Goal: Transaction & Acquisition: Purchase product/service

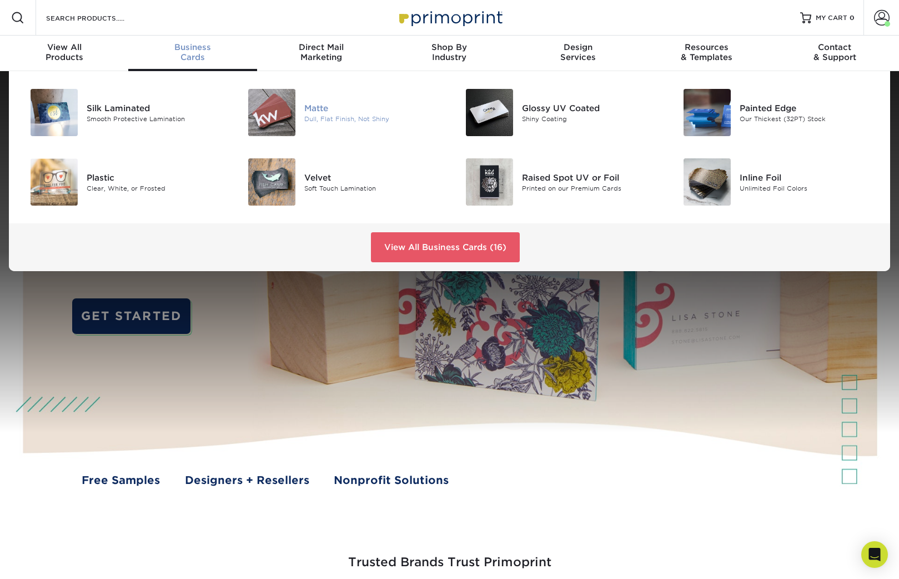
click at [283, 103] on img at bounding box center [271, 112] width 47 height 47
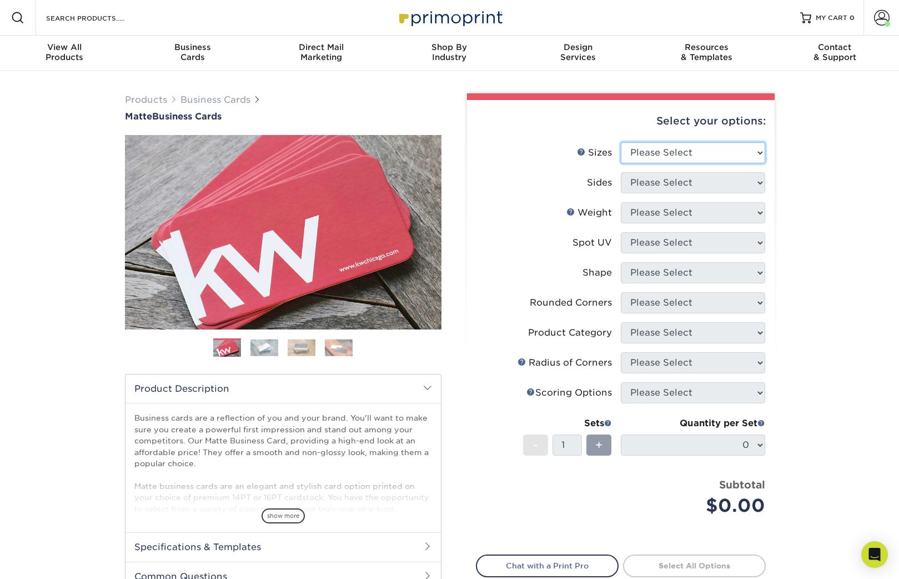
select select "2.00x3.50"
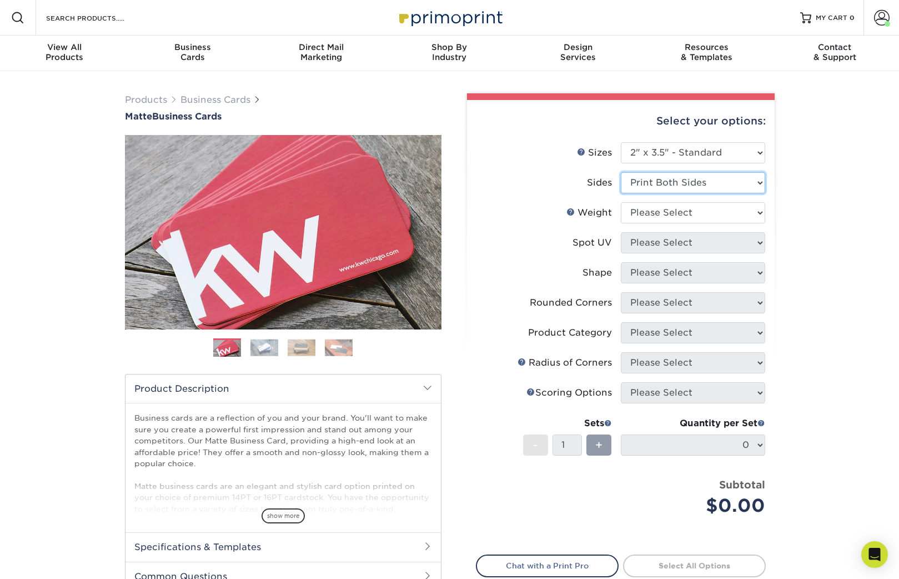
select select "32d3c223-f82c-492b-b915-ba065a00862f"
click at [786, 197] on div "Products Business Cards Matte Business Cards Previous Next 100 $ 9" at bounding box center [449, 377] width 899 height 613
select select "16PT"
select select "3"
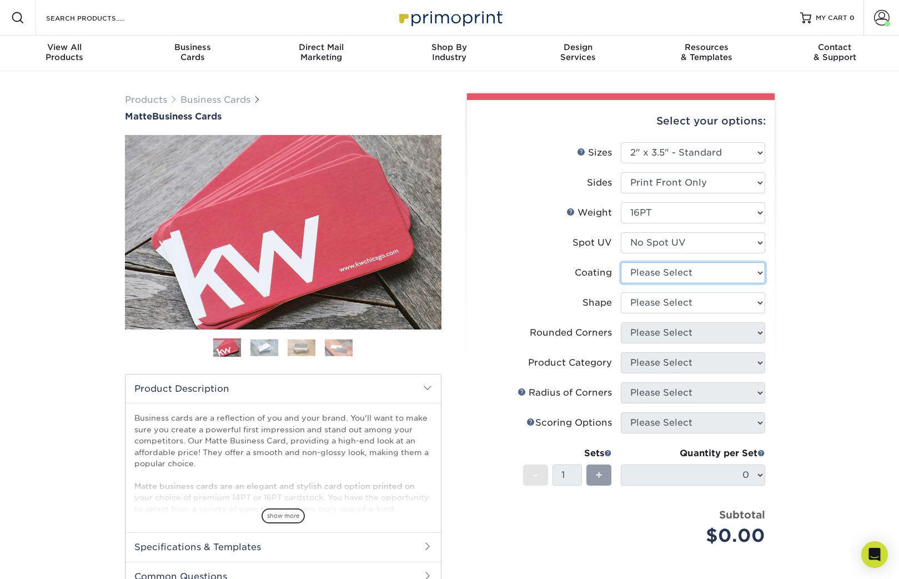
select select "121bb7b5-3b4d-429f-bd8d-bbf80e953313"
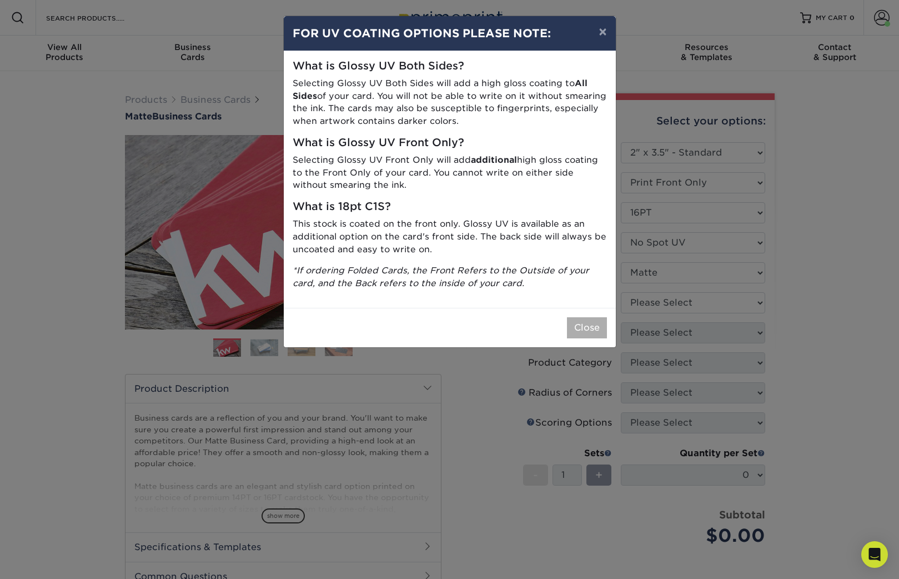
click at [584, 325] on button "Close" at bounding box center [587, 327] width 40 height 21
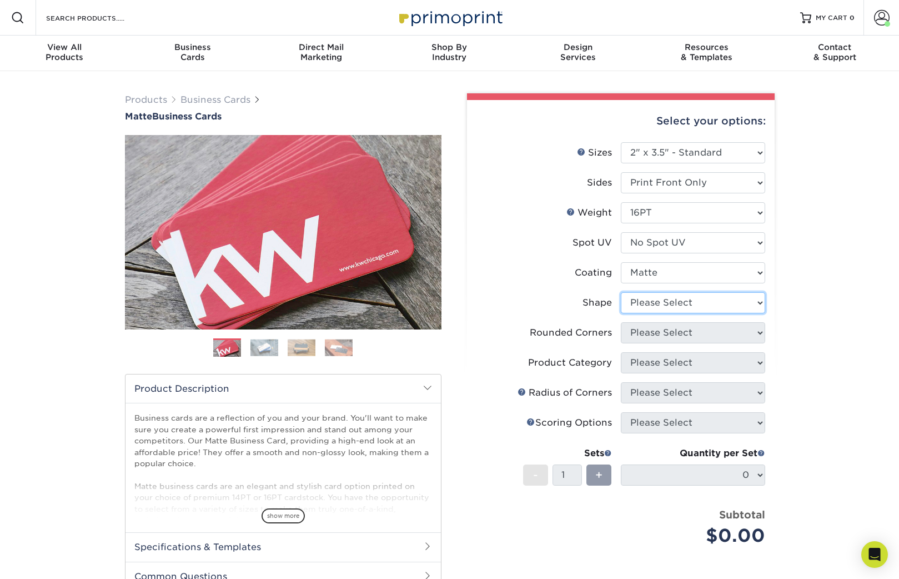
select select "standard"
select select "0"
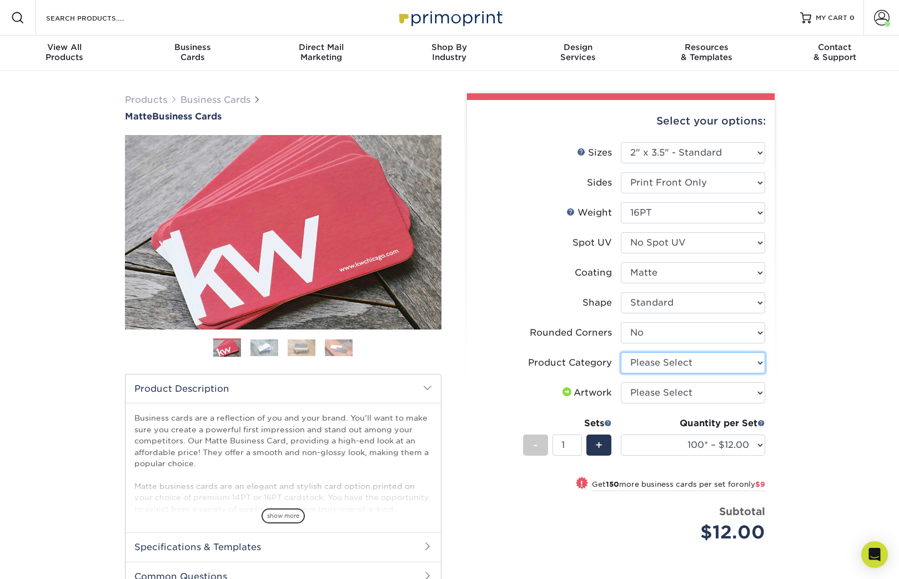
select select "3b5148f1-0588-4f88-a218-97bcfdce65c1"
select select "upload"
select select "250* – $21.00"
click at [829, 398] on div "Products Business Cards Matte Business Cards Previous Next 100 $ 9" at bounding box center [449, 401] width 899 height 661
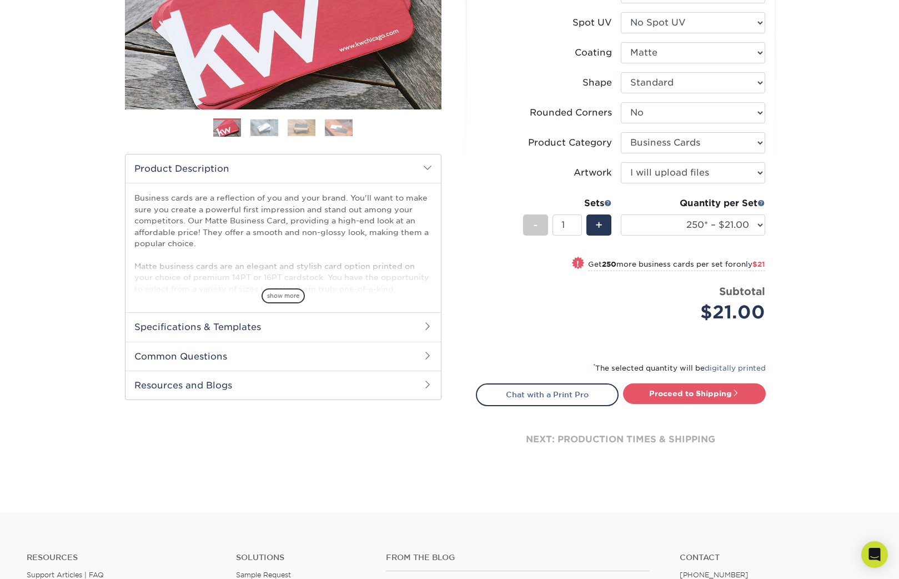
scroll to position [227, 0]
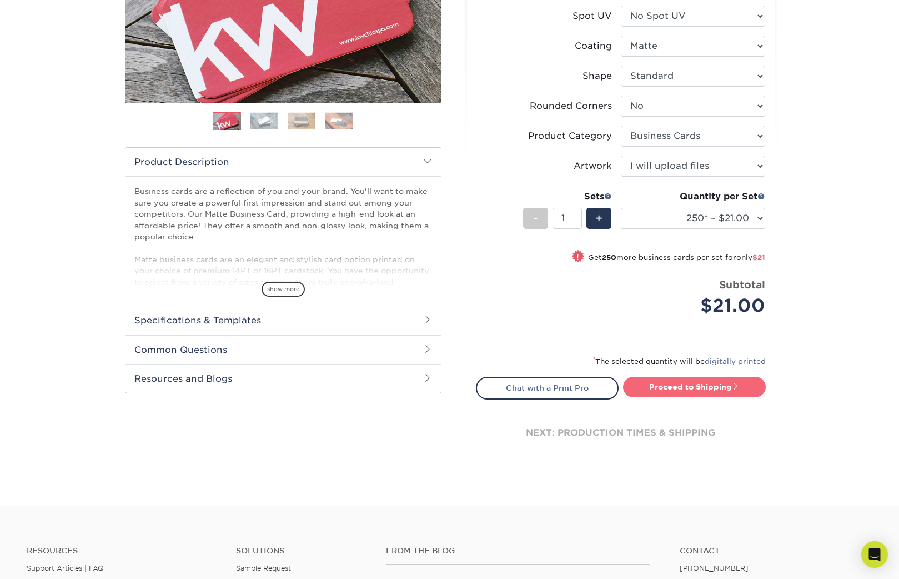
click at [708, 385] on link "Proceed to Shipping" at bounding box center [694, 387] width 143 height 20
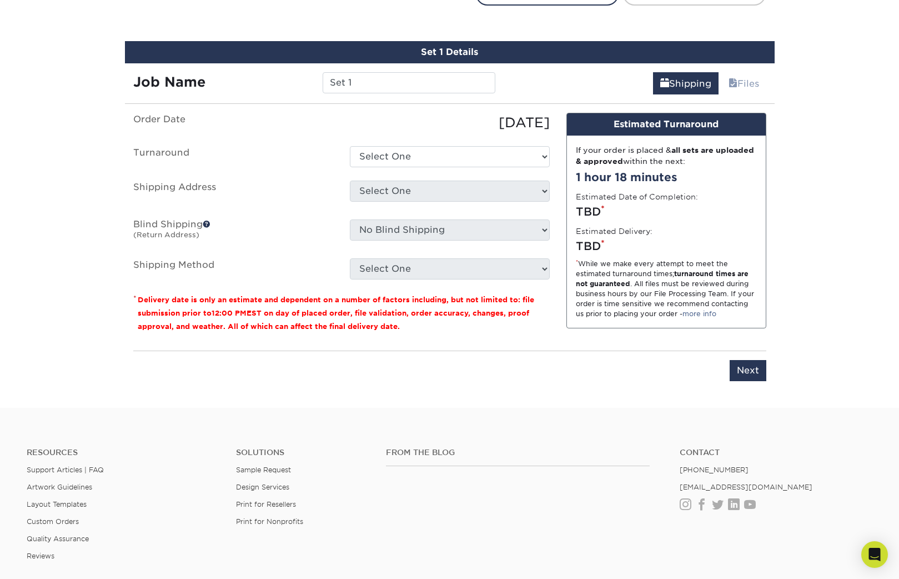
scroll to position [633, 0]
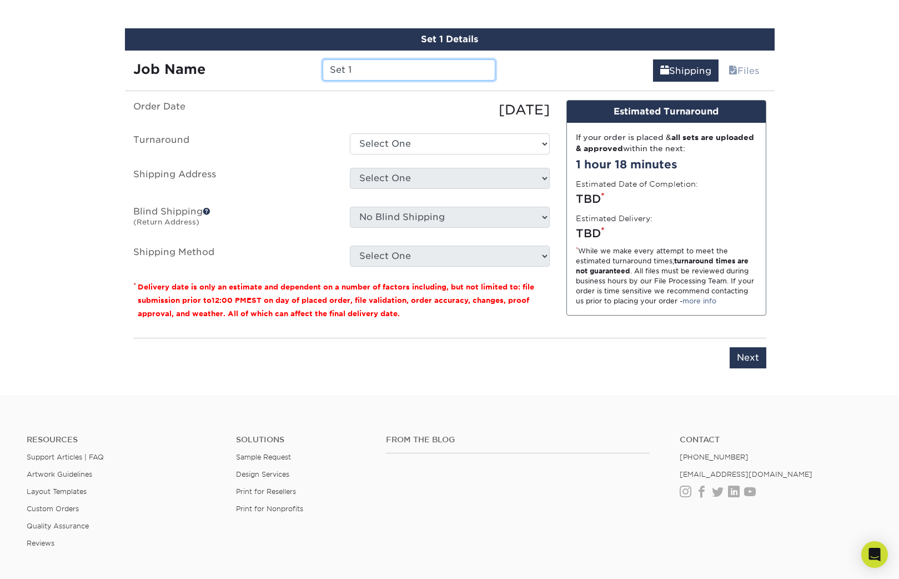
click at [379, 64] on input "Set 1" at bounding box center [409, 69] width 173 height 21
type input "S"
type input "Fabrice"
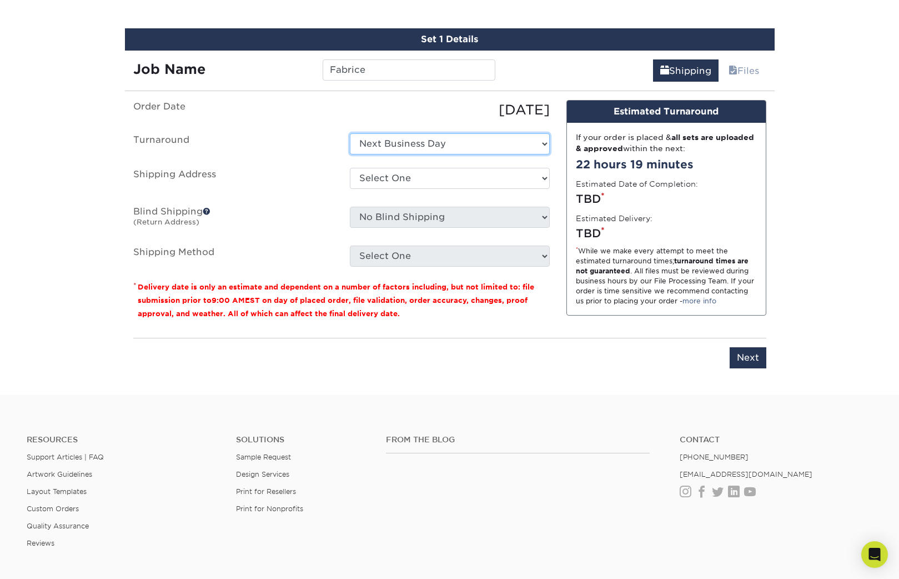
select select "c1dfd2c0-3c7d-45cc-a6c1-6e0aa94096b4"
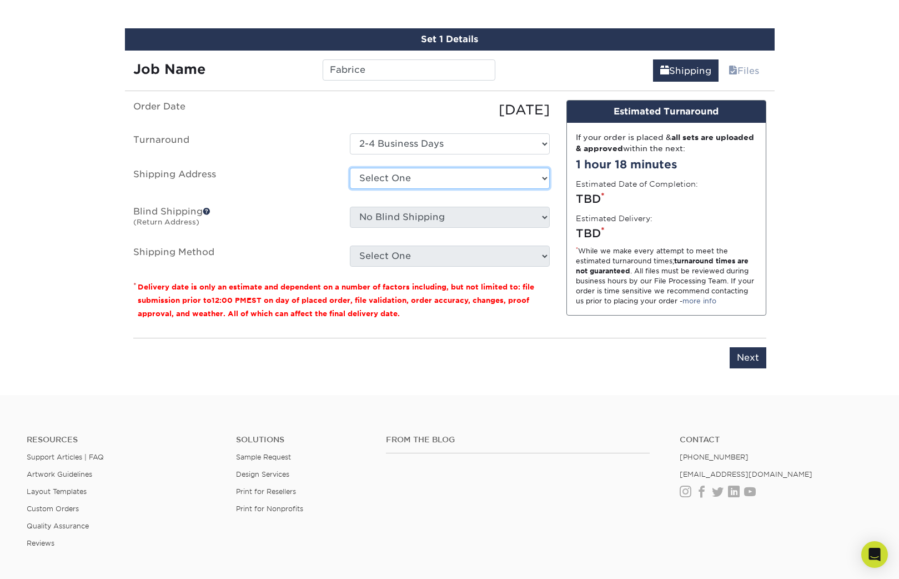
select select "newaddress"
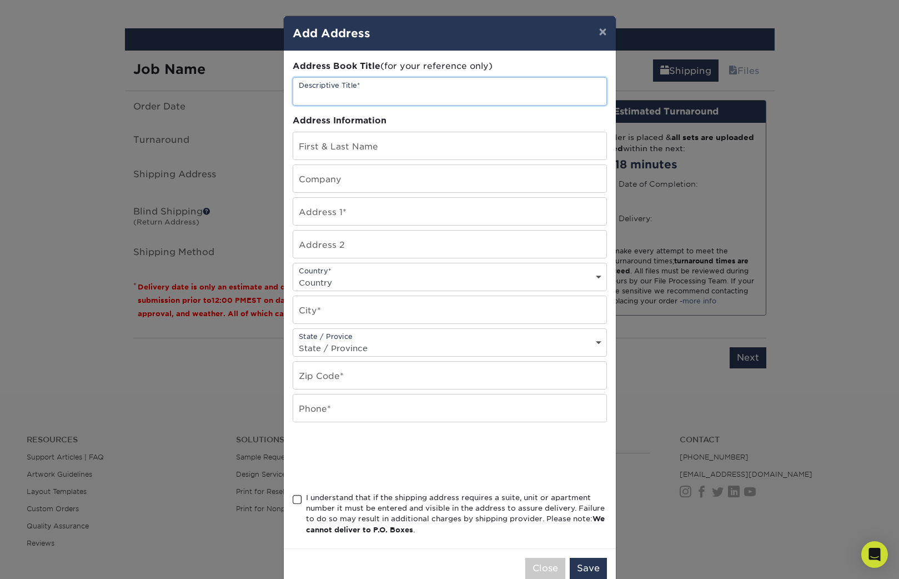
click at [354, 90] on input "text" at bounding box center [449, 91] width 313 height 27
type input "[PERSON_NAME]"
drag, startPoint x: 385, startPoint y: 98, endPoint x: 272, endPoint y: 86, distance: 113.4
click at [272, 86] on div "× Add Address Address Book Title (for your reference only) Descriptive Title* […" at bounding box center [449, 289] width 899 height 579
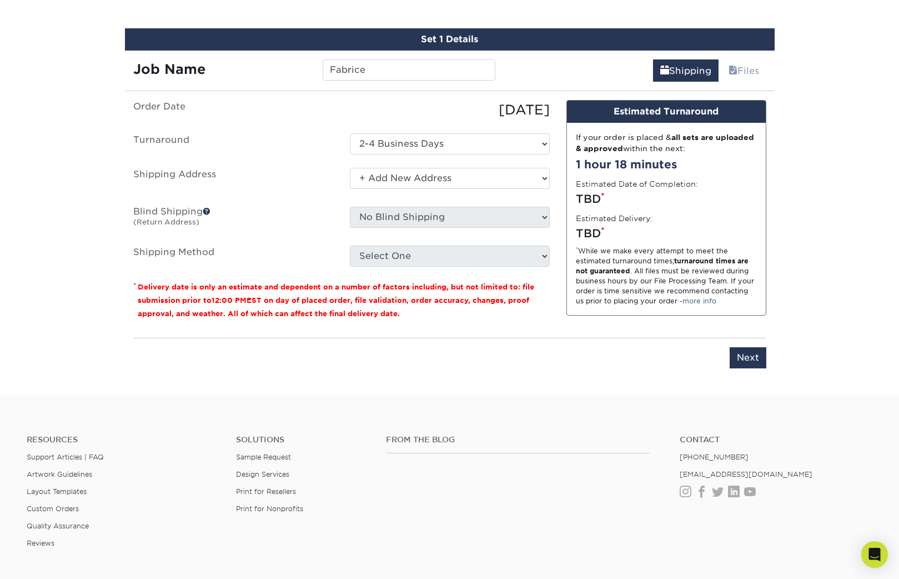
click at [438, 164] on ul "Order Date [DATE] [GEOGRAPHIC_DATA] Select One 2-4 Business Days 2 Day Next Bus…" at bounding box center [341, 183] width 417 height 167
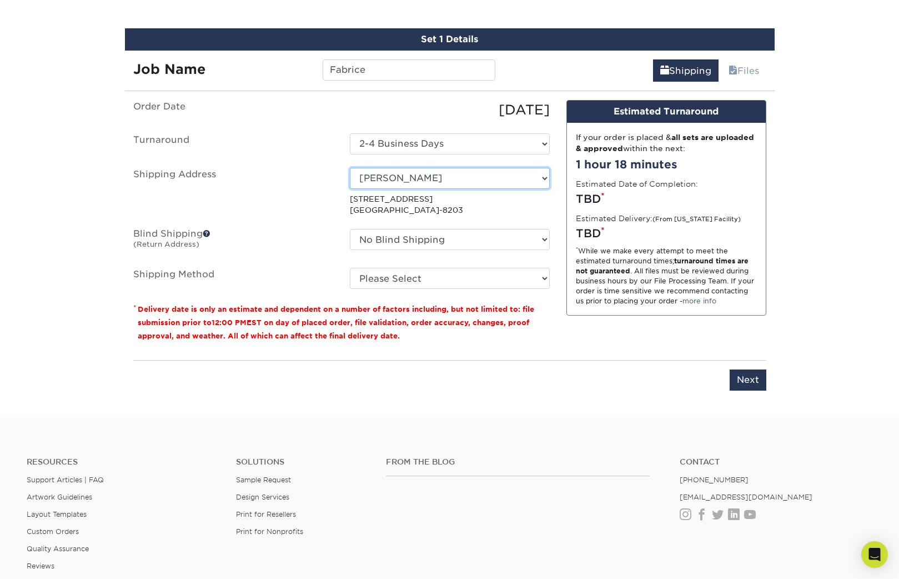
scroll to position [633, 1]
select select "newaddress"
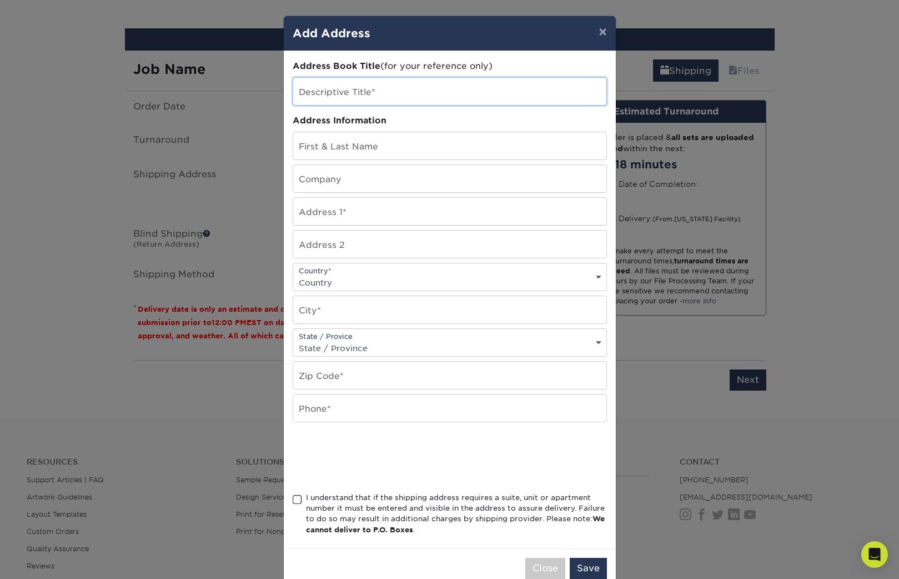
click at [345, 89] on input "text" at bounding box center [449, 91] width 313 height 27
click at [361, 144] on input "text" at bounding box center [449, 145] width 313 height 27
paste input "F"
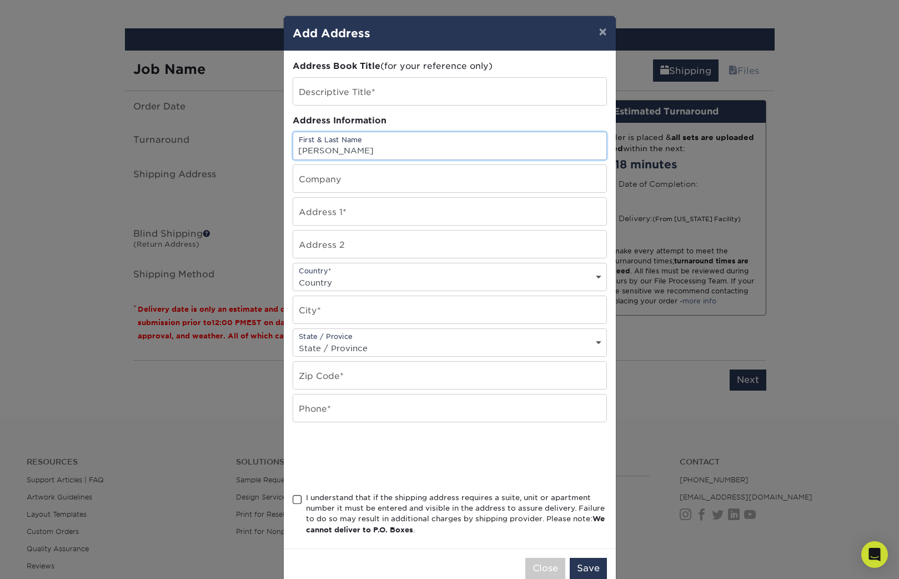
type input "[PERSON_NAME]"
type input "[STREET_ADDRESS][PERSON_NAME]"
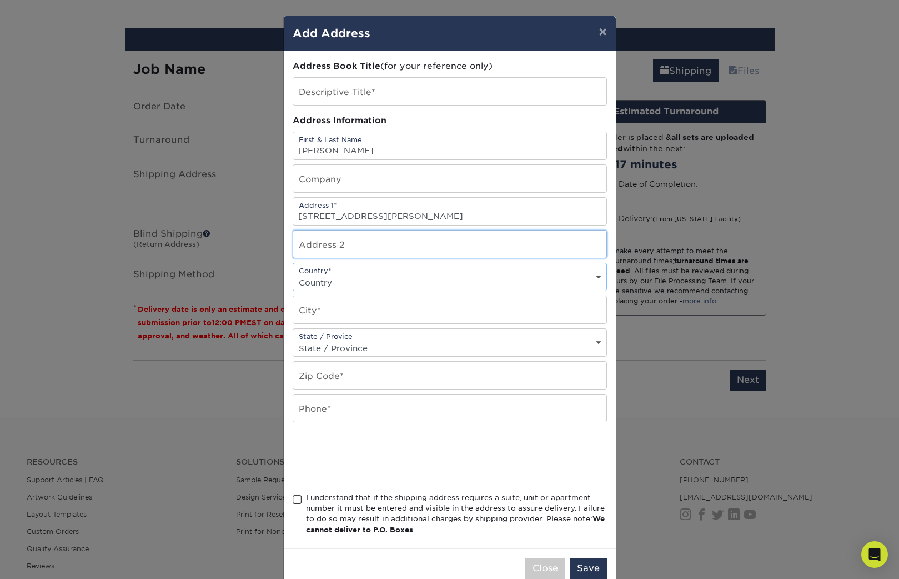
click at [378, 246] on input "text" at bounding box center [449, 243] width 313 height 27
type input "a"
type input "APT: 1110"
select select "US"
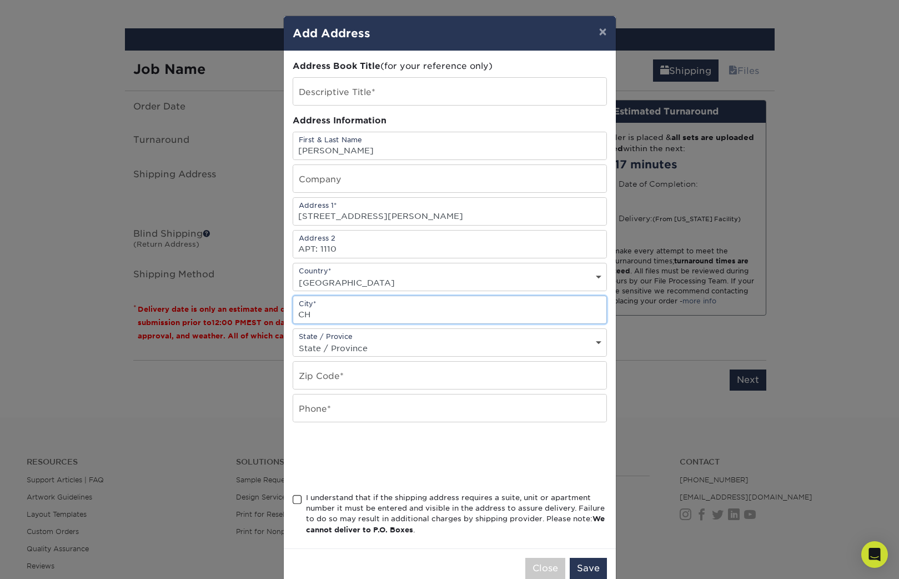
type input "C"
type input "[GEOGRAPHIC_DATA]"
click at [408, 334] on div "State / Provice State / Province [US_STATE] [US_STATE] [US_STATE] [US_STATE] [U…" at bounding box center [450, 342] width 314 height 28
select select "IL"
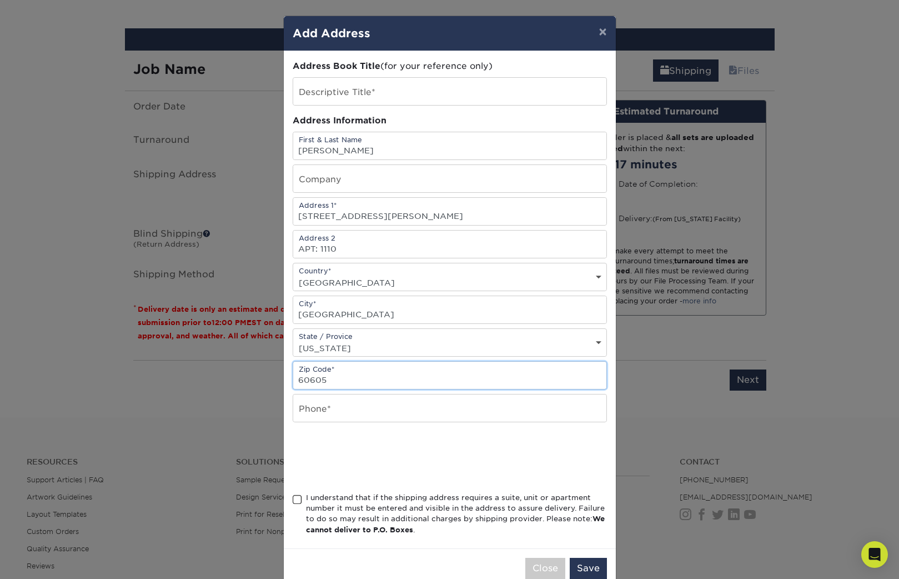
type input "60605"
type input "1 8723775953"
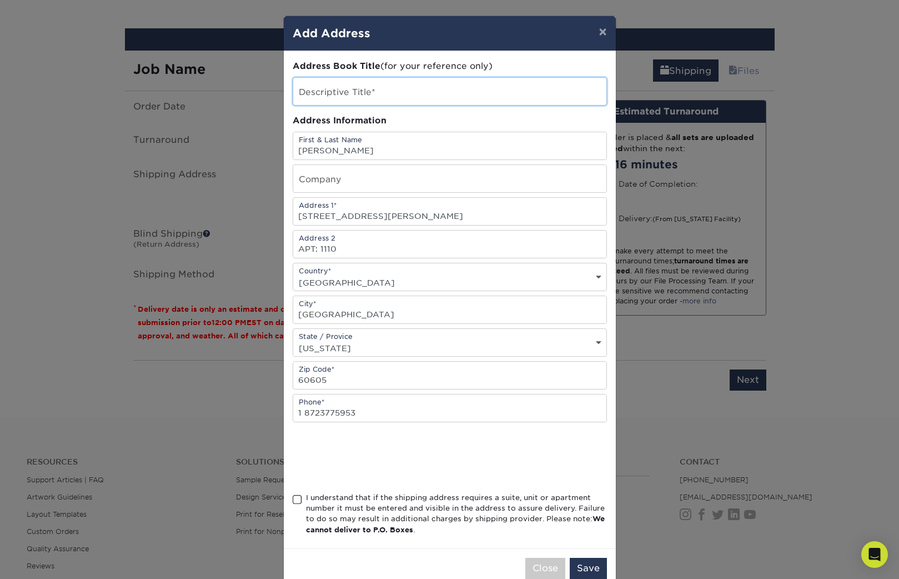
click at [347, 88] on input "text" at bounding box center [449, 91] width 313 height 27
type input "Fabrice"
click at [300, 496] on span at bounding box center [297, 499] width 9 height 11
click at [0, 0] on input "I understand that if the shipping address requires a suite, unit or apartment n…" at bounding box center [0, 0] width 0 height 0
click at [596, 558] on button "Save" at bounding box center [588, 568] width 37 height 21
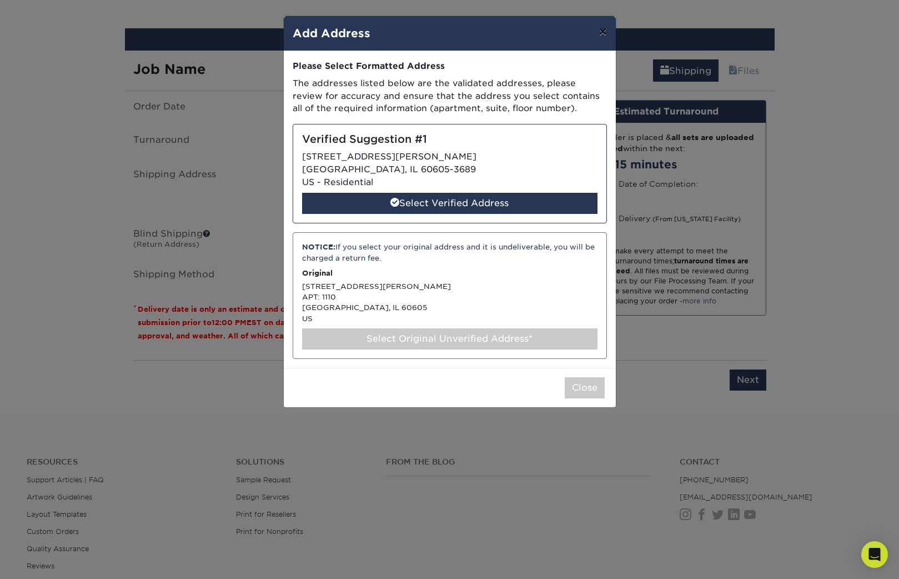
click at [604, 31] on button "×" at bounding box center [603, 31] width 26 height 31
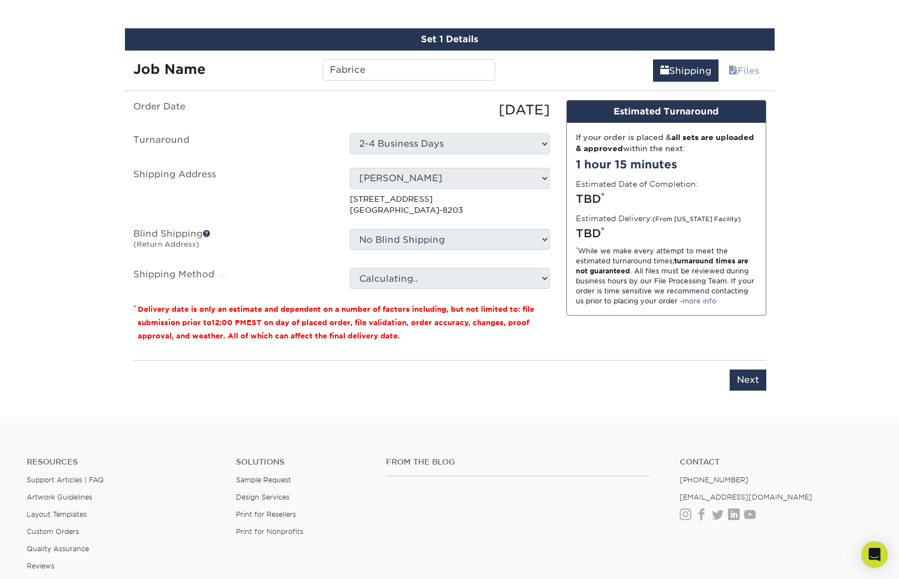
click at [284, 205] on label "Shipping Address" at bounding box center [233, 192] width 217 height 48
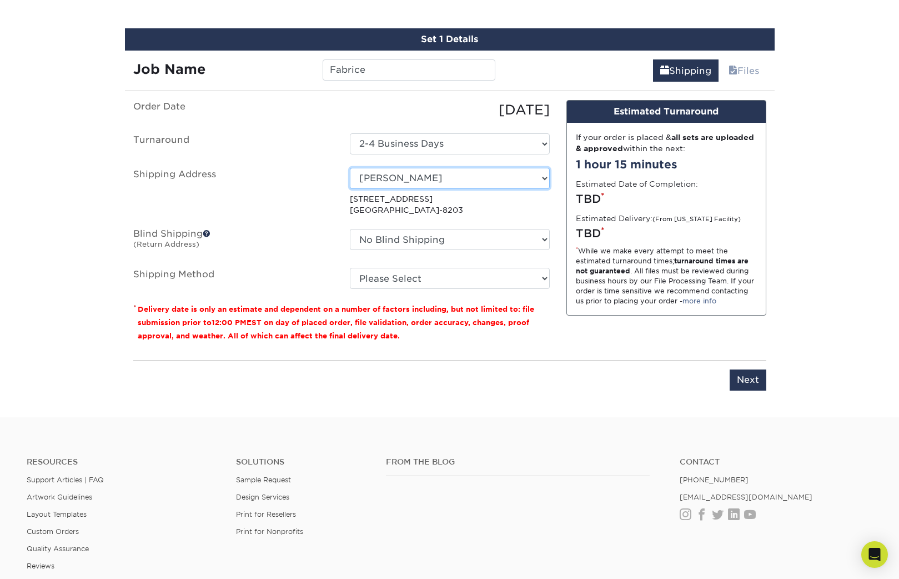
select select "newaddress"
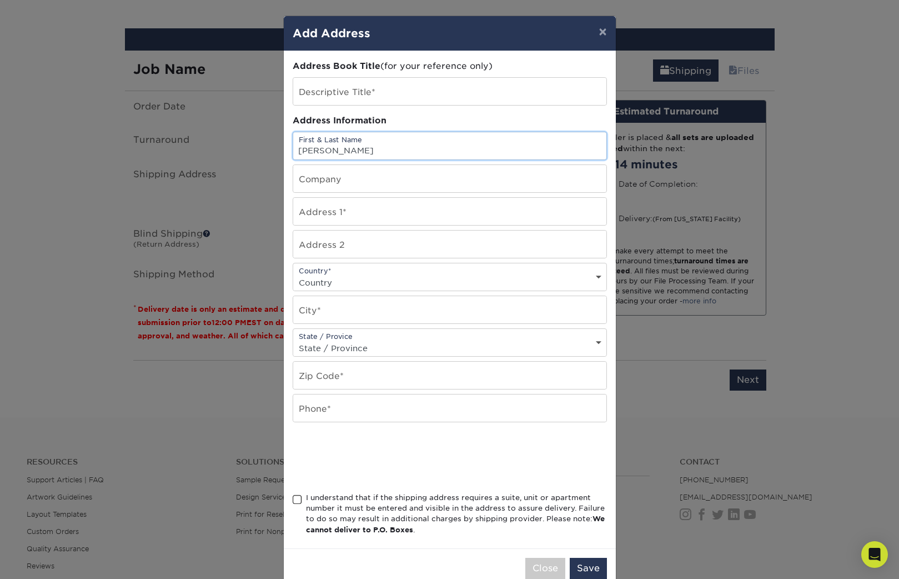
type input "[PERSON_NAME]"
type input "[STREET_ADDRESS][PERSON_NAME]"
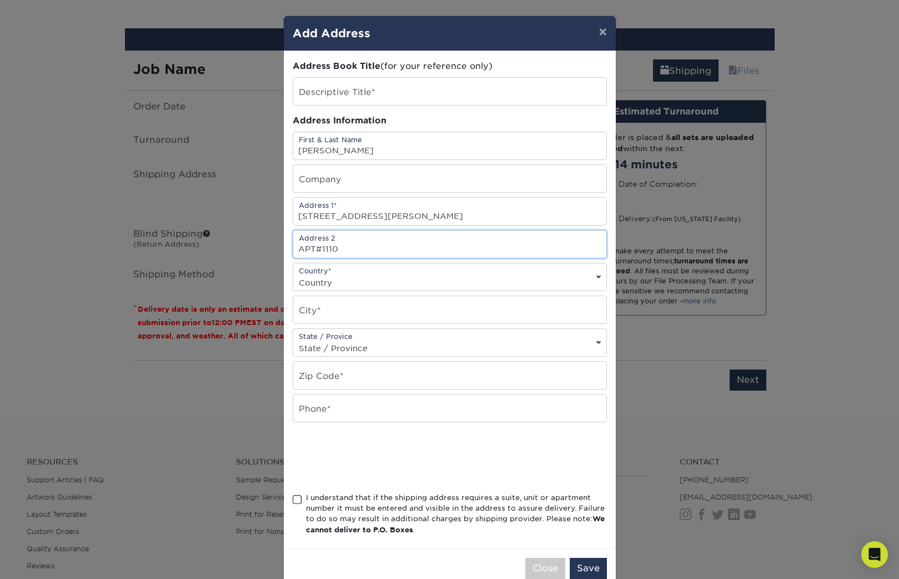
type input "APT#1110"
select select "US"
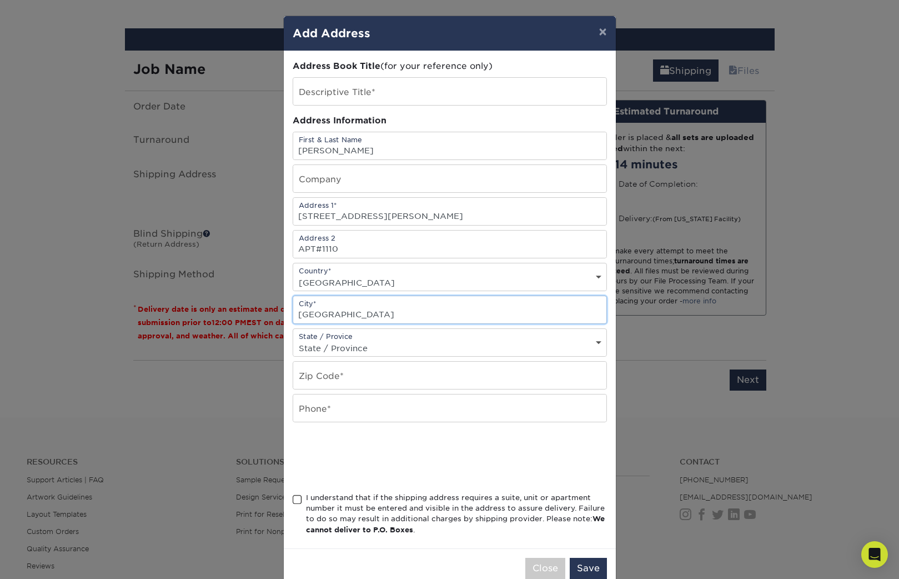
type input "[GEOGRAPHIC_DATA]"
click at [405, 335] on div "State / Provice State / Province [US_STATE] [US_STATE] [US_STATE] [US_STATE] [U…" at bounding box center [450, 342] width 314 height 28
click at [360, 338] on div "State / Provice State / Province [US_STATE] [US_STATE] [US_STATE] [US_STATE] [U…" at bounding box center [450, 342] width 314 height 28
select select "IL"
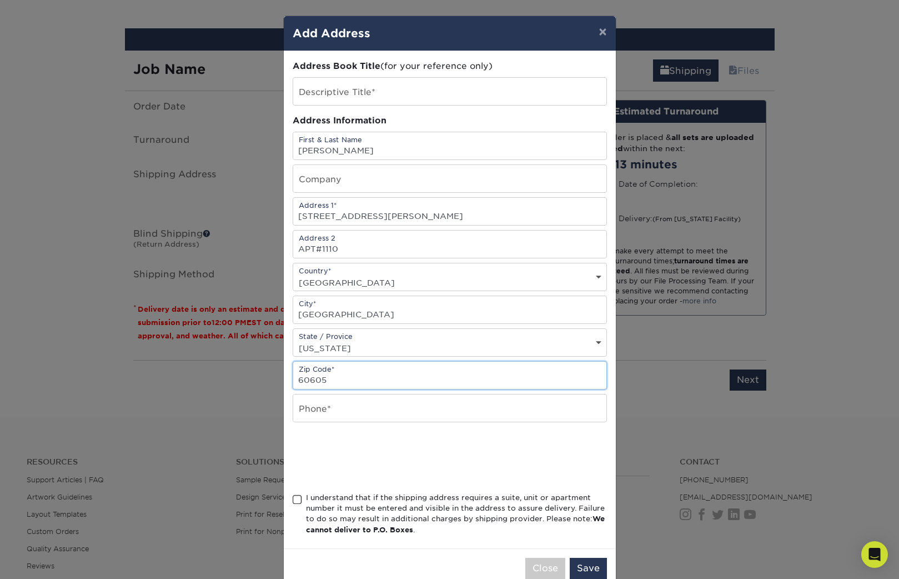
type input "60605"
type input "18723775953"
drag, startPoint x: 298, startPoint y: 498, endPoint x: 566, endPoint y: 400, distance: 285.7
click at [298, 498] on span at bounding box center [297, 499] width 9 height 11
click at [0, 0] on input "I understand that if the shipping address requires a suite, unit or apartment n…" at bounding box center [0, 0] width 0 height 0
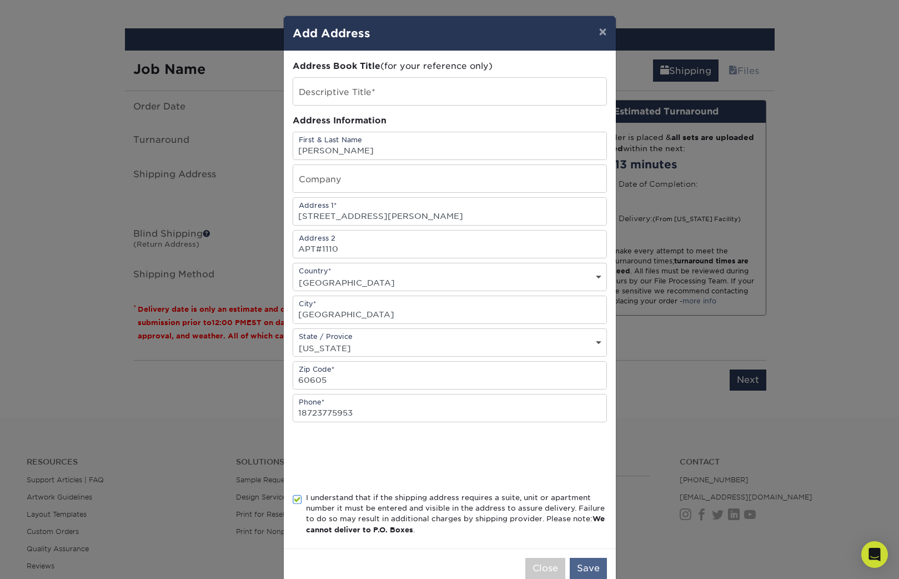
click at [586, 567] on button "Save" at bounding box center [588, 568] width 37 height 21
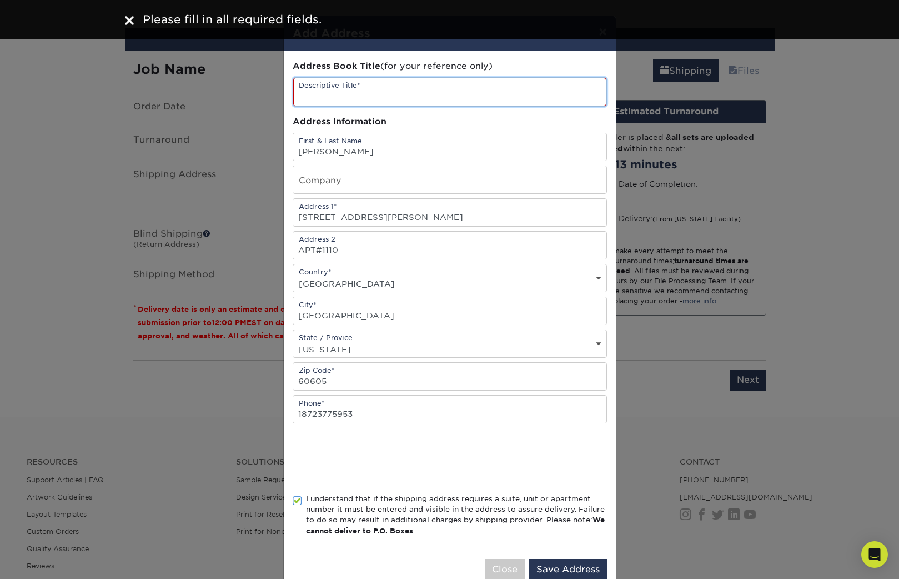
click at [392, 91] on input "text" at bounding box center [449, 92] width 313 height 28
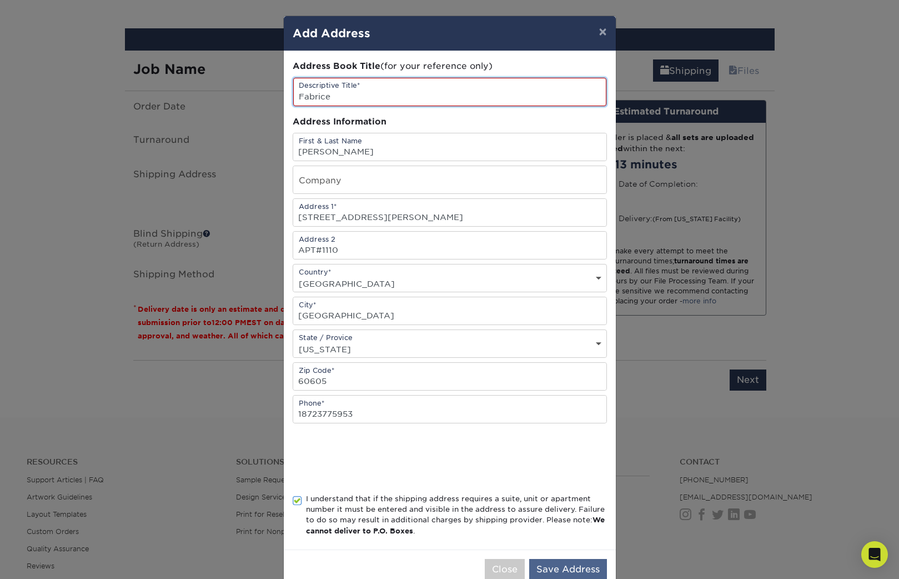
type input "Fabrice"
click at [564, 560] on button "Save Address" at bounding box center [568, 569] width 78 height 21
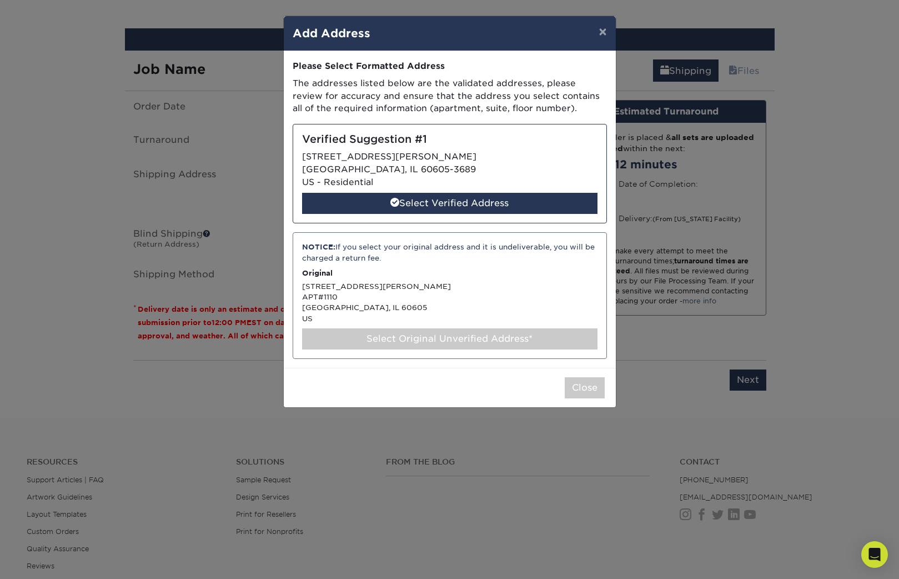
drag, startPoint x: 461, startPoint y: 326, endPoint x: 477, endPoint y: 319, distance: 17.6
click at [461, 328] on div "Select Original Unverified Address*" at bounding box center [449, 338] width 295 height 21
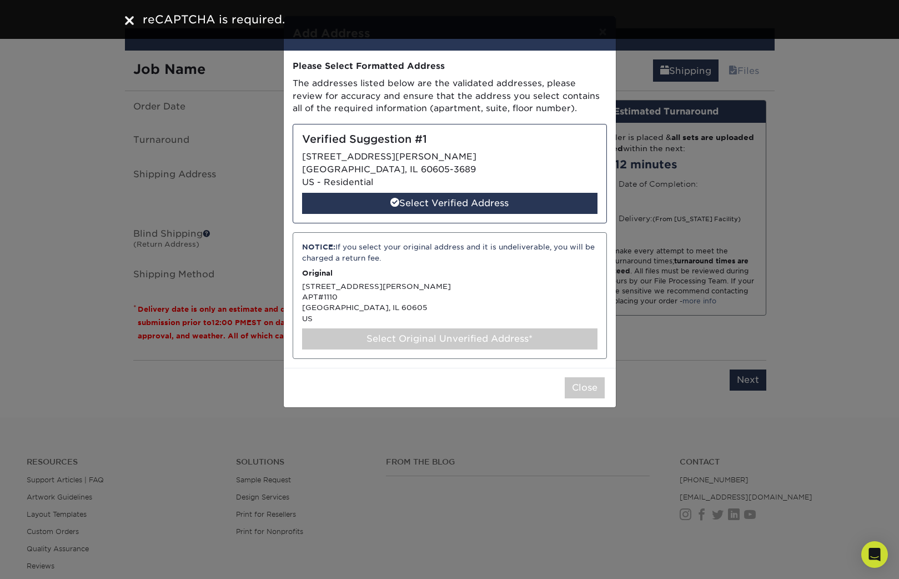
click at [511, 275] on div "NOTICE: If you select your original address and it is undeliverable, you will b…" at bounding box center [450, 295] width 314 height 127
click at [510, 280] on div "NOTICE: If you select your original address and it is undeliverable, you will b…" at bounding box center [450, 295] width 314 height 127
click at [462, 334] on div "Select Original Unverified Address*" at bounding box center [449, 338] width 295 height 21
click at [456, 292] on div "NOTICE: If you select your original address and it is undeliverable, you will b…" at bounding box center [450, 295] width 314 height 127
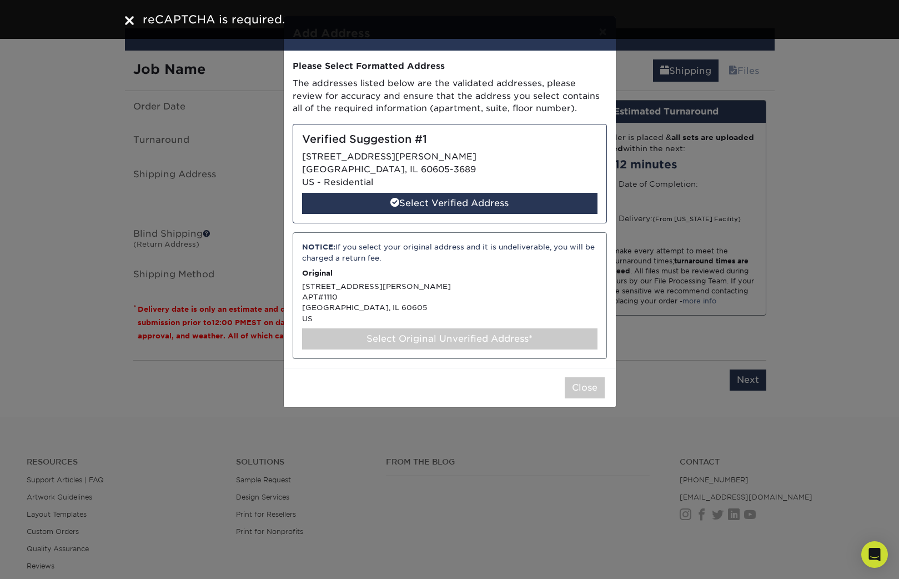
click at [418, 307] on div "NOTICE: If you select your original address and it is undeliverable, you will b…" at bounding box center [450, 295] width 314 height 127
click at [435, 328] on div "Select Original Unverified Address*" at bounding box center [449, 338] width 295 height 21
click at [439, 328] on div "Select Original Unverified Address*" at bounding box center [449, 338] width 295 height 21
click at [479, 268] on p "Original" at bounding box center [449, 273] width 295 height 11
click at [378, 243] on div "NOTICE: If you select your original address and it is undeliverable, you will b…" at bounding box center [449, 253] width 295 height 22
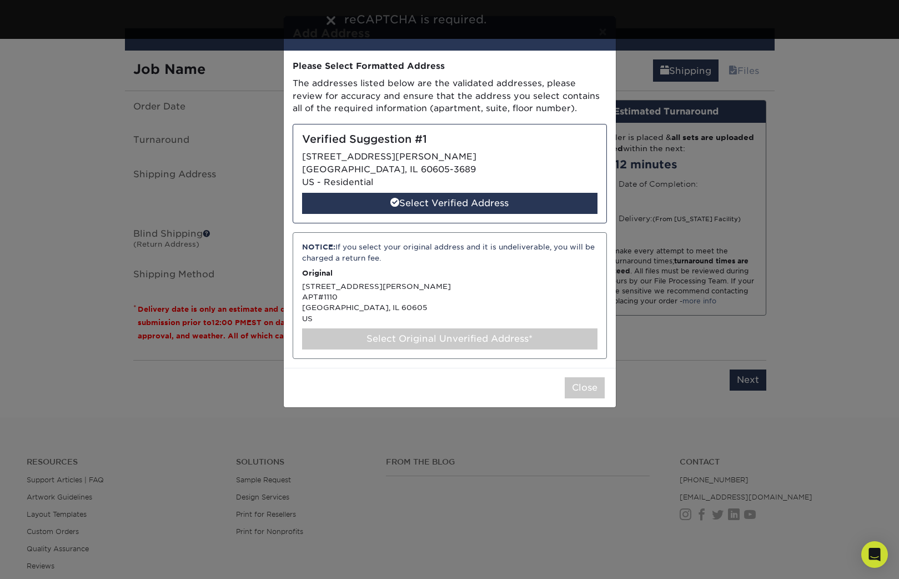
click at [390, 279] on div "NOTICE: If you select your original address and it is undeliverable, you will b…" at bounding box center [450, 295] width 314 height 127
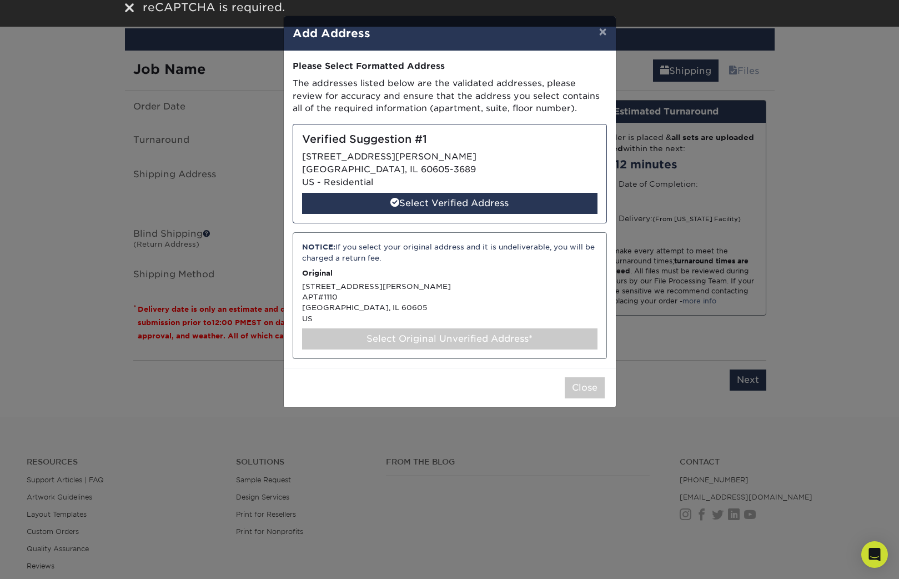
click at [314, 288] on div "NOTICE: If you select your original address and it is undeliverable, you will b…" at bounding box center [450, 295] width 314 height 127
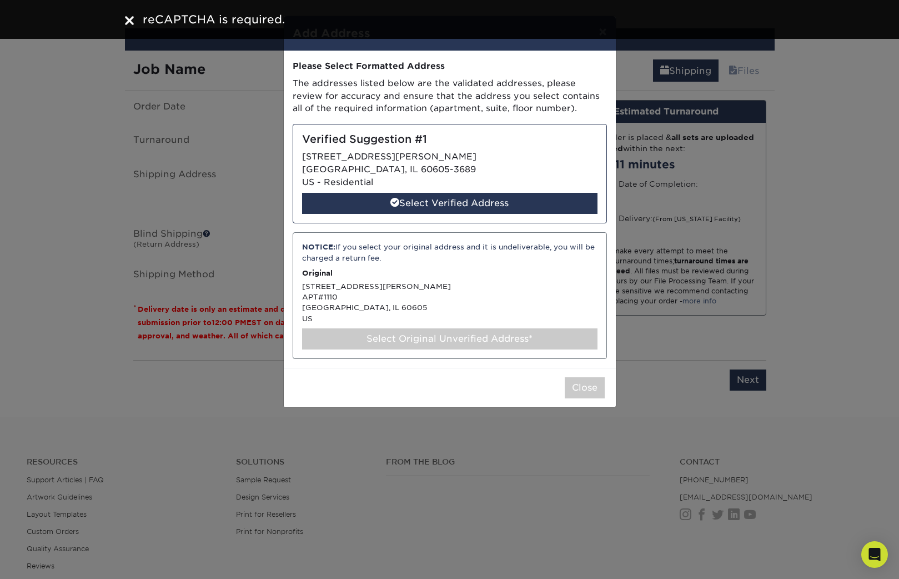
click at [479, 289] on div "NOTICE: If you select your original address and it is undeliverable, you will b…" at bounding box center [450, 295] width 314 height 127
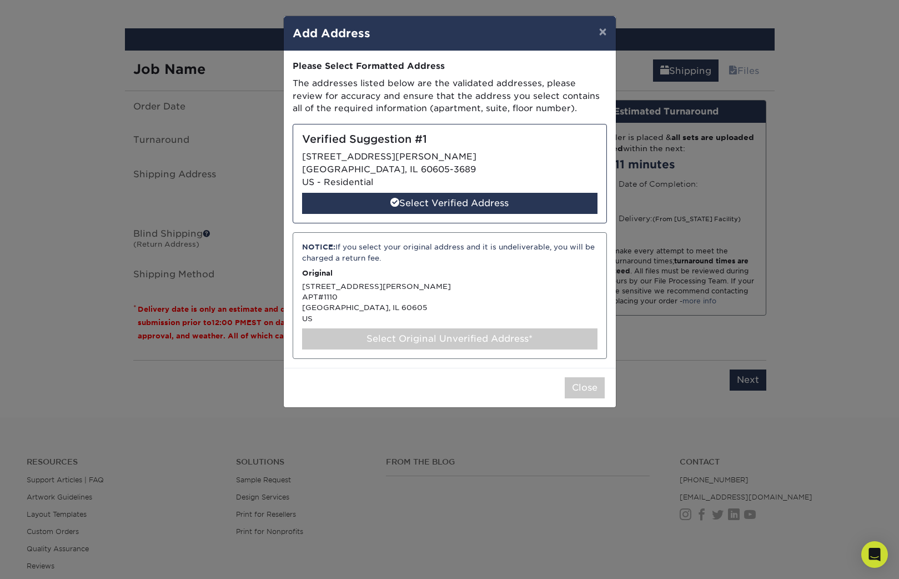
click at [376, 296] on div "NOTICE: If you select your original address and it is undeliverable, you will b…" at bounding box center [450, 295] width 314 height 127
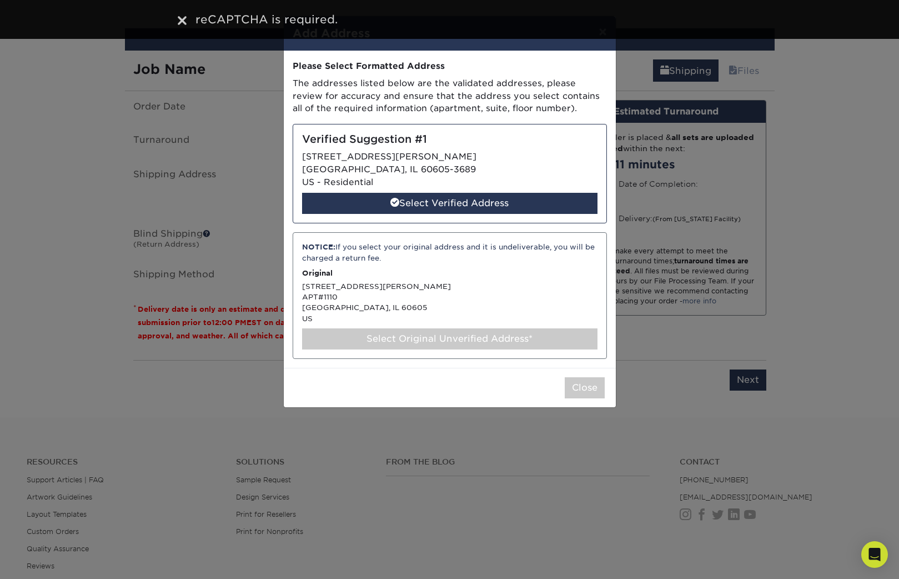
click at [465, 337] on div "Select Original Unverified Address*" at bounding box center [449, 338] width 295 height 21
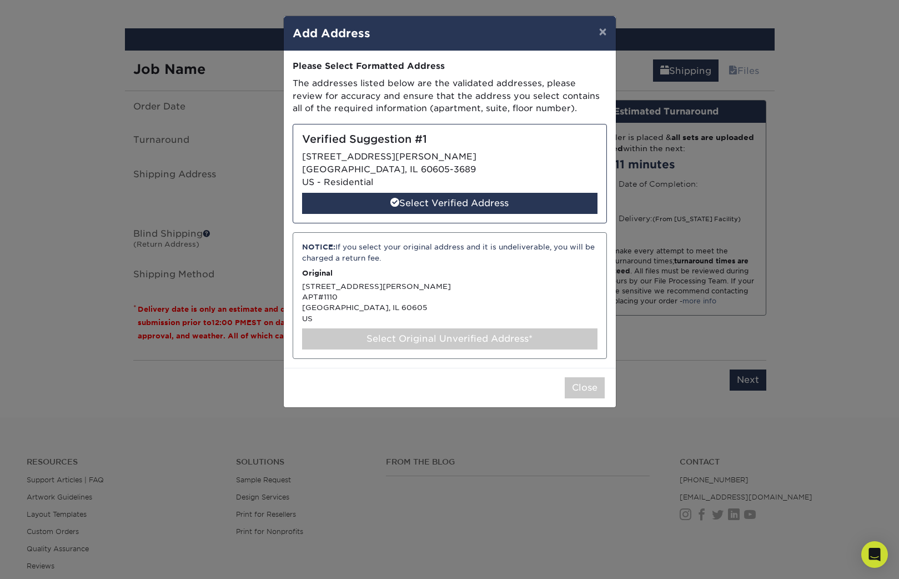
click at [449, 328] on div "Select Original Unverified Address*" at bounding box center [449, 338] width 295 height 21
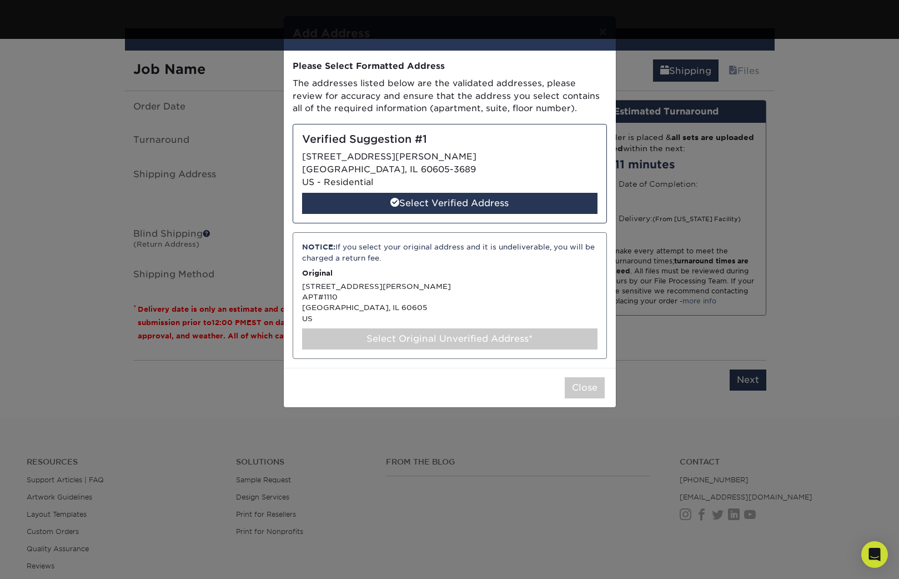
click at [449, 328] on div "Select Original Unverified Address*" at bounding box center [449, 338] width 295 height 21
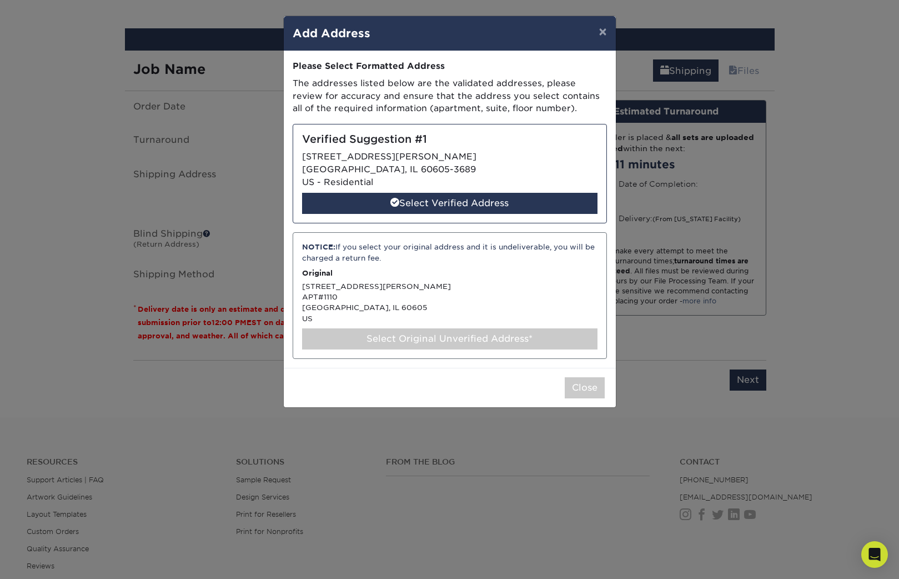
drag, startPoint x: 503, startPoint y: 319, endPoint x: 515, endPoint y: 330, distance: 16.9
click at [503, 319] on div "NOTICE: If you select your original address and it is undeliverable, you will b…" at bounding box center [450, 295] width 314 height 127
click at [382, 248] on div "NOTICE: If you select your original address and it is undeliverable, you will b…" at bounding box center [449, 253] width 295 height 22
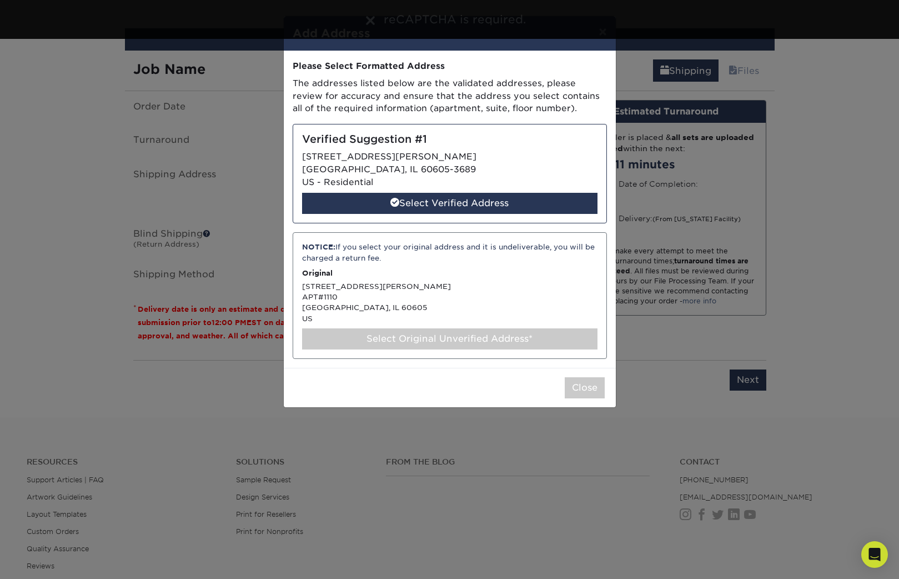
click at [407, 312] on div "NOTICE: If you select your original address and it is undeliverable, you will b…" at bounding box center [450, 295] width 314 height 127
click at [414, 357] on div "Address Book Title (for your reference only) Descriptive Title* Fabrice Address…" at bounding box center [450, 209] width 332 height 317
drag, startPoint x: 441, startPoint y: 157, endPoint x: 456, endPoint y: 187, distance: 33.5
click at [443, 157] on div "Verified Suggestion #1 [STREET_ADDRESS][PERSON_NAME] US - Residential Select Ve…" at bounding box center [450, 173] width 314 height 99
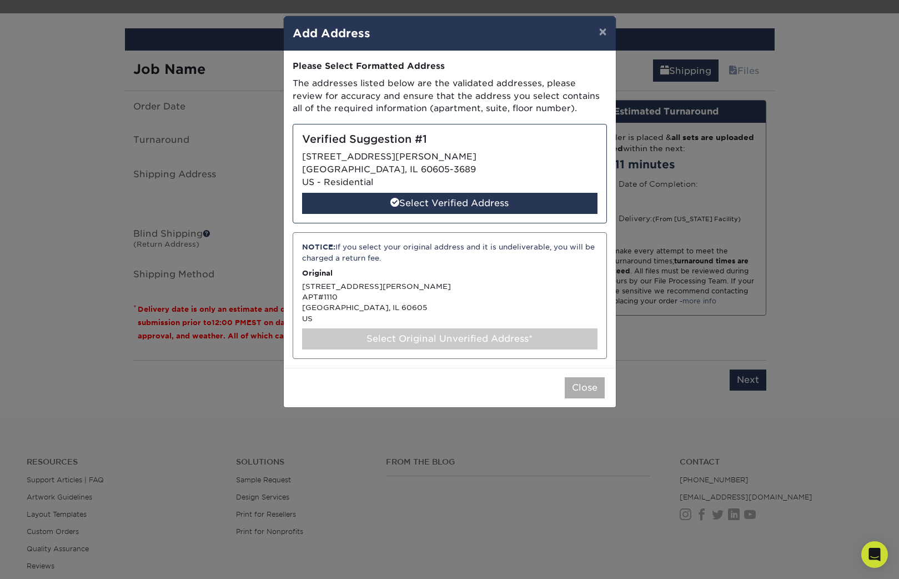
click at [579, 380] on button "Close" at bounding box center [585, 387] width 40 height 21
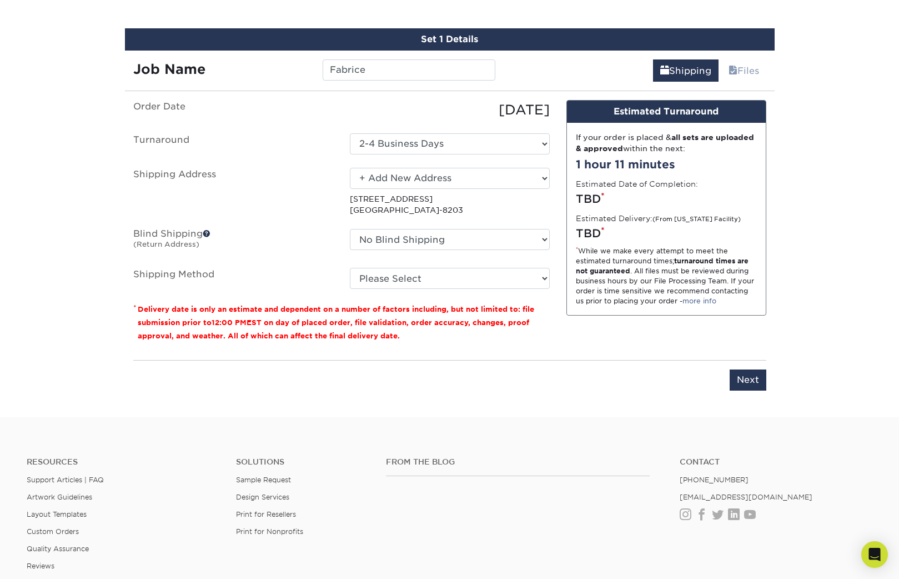
click at [251, 155] on ul "Order Date [DATE] [GEOGRAPHIC_DATA] Select One 2-4 Business Days 2 Day Next Bus…" at bounding box center [341, 194] width 417 height 189
